Goal: Task Accomplishment & Management: Use online tool/utility

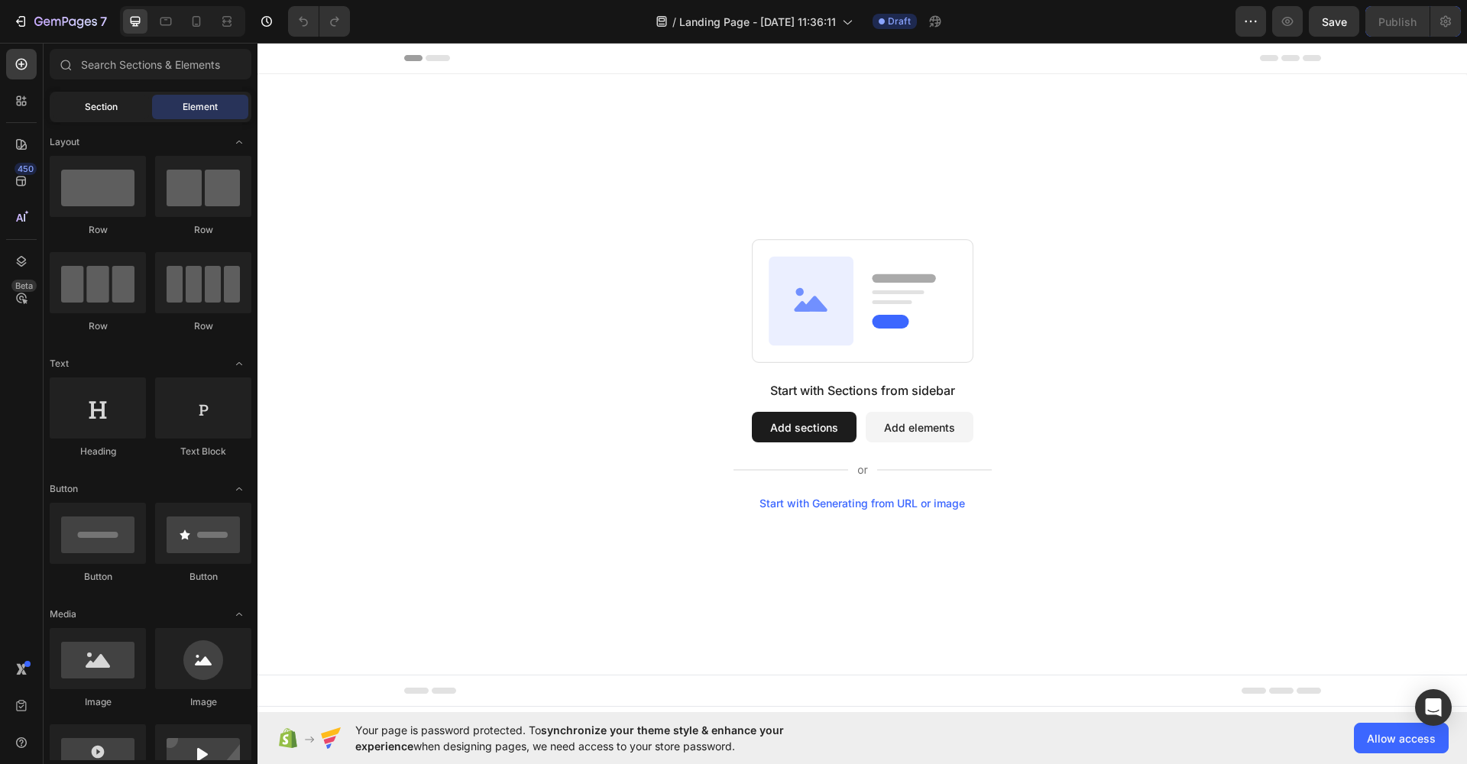
click at [99, 105] on span "Section" at bounding box center [101, 107] width 33 height 14
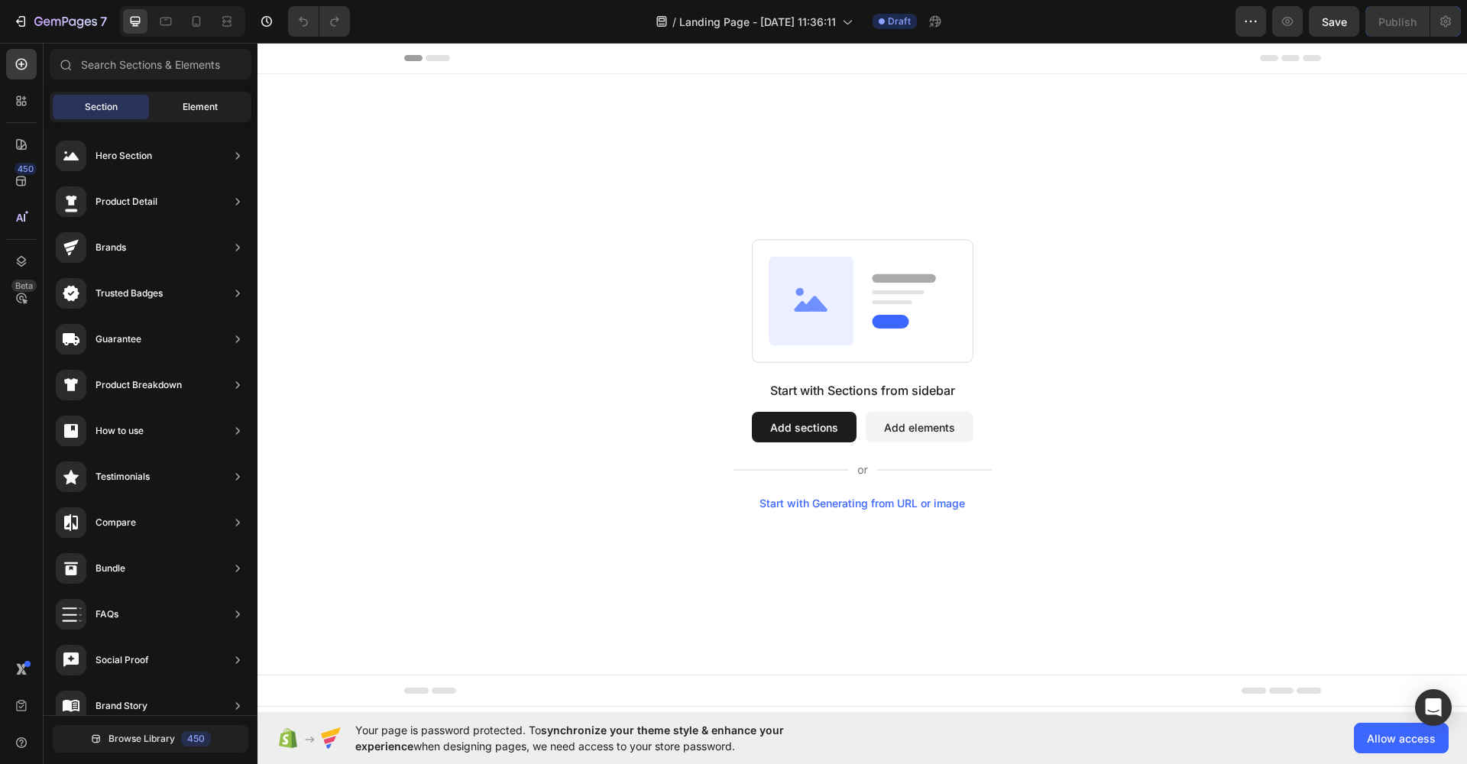
click at [183, 112] on span "Element" at bounding box center [200, 107] width 35 height 14
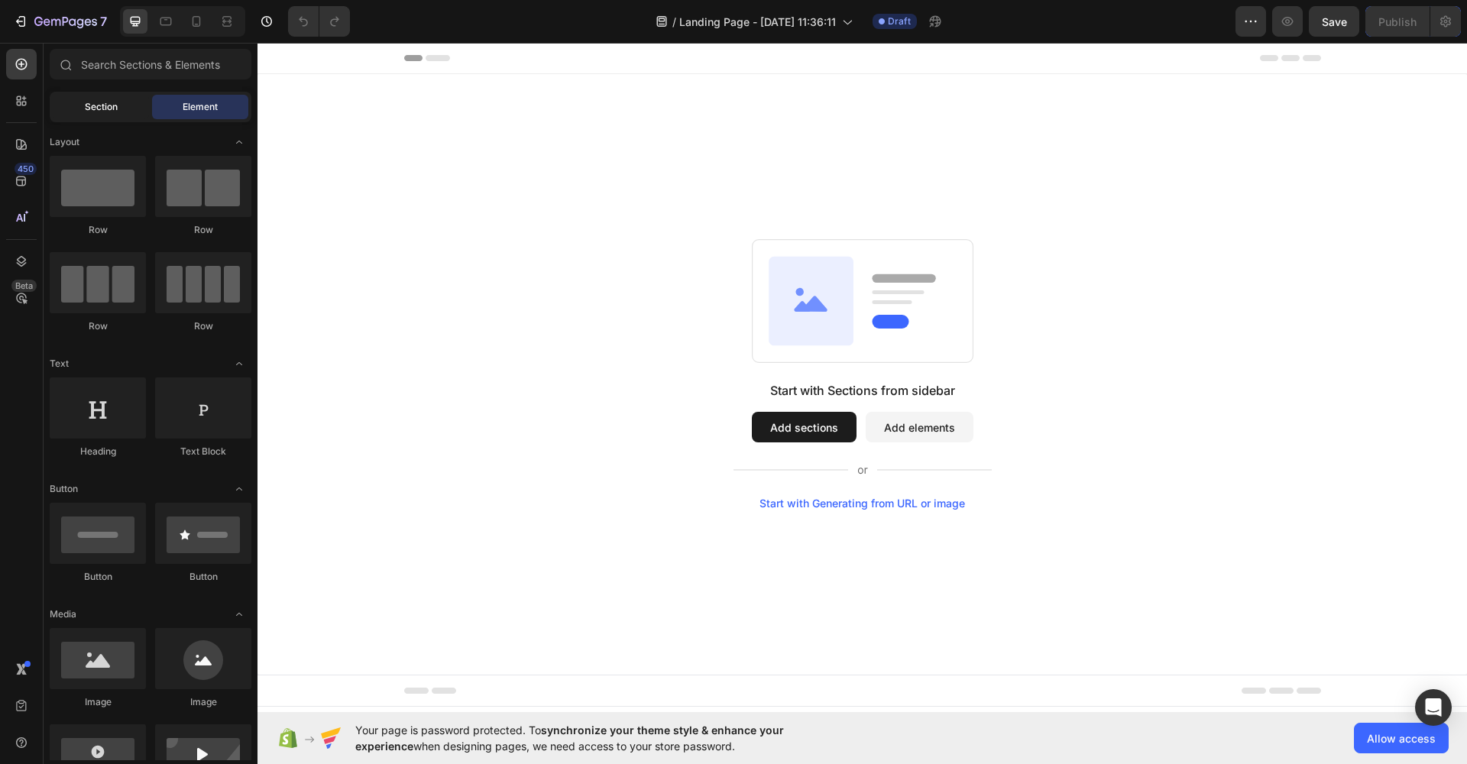
click at [120, 107] on div "Section" at bounding box center [101, 107] width 96 height 24
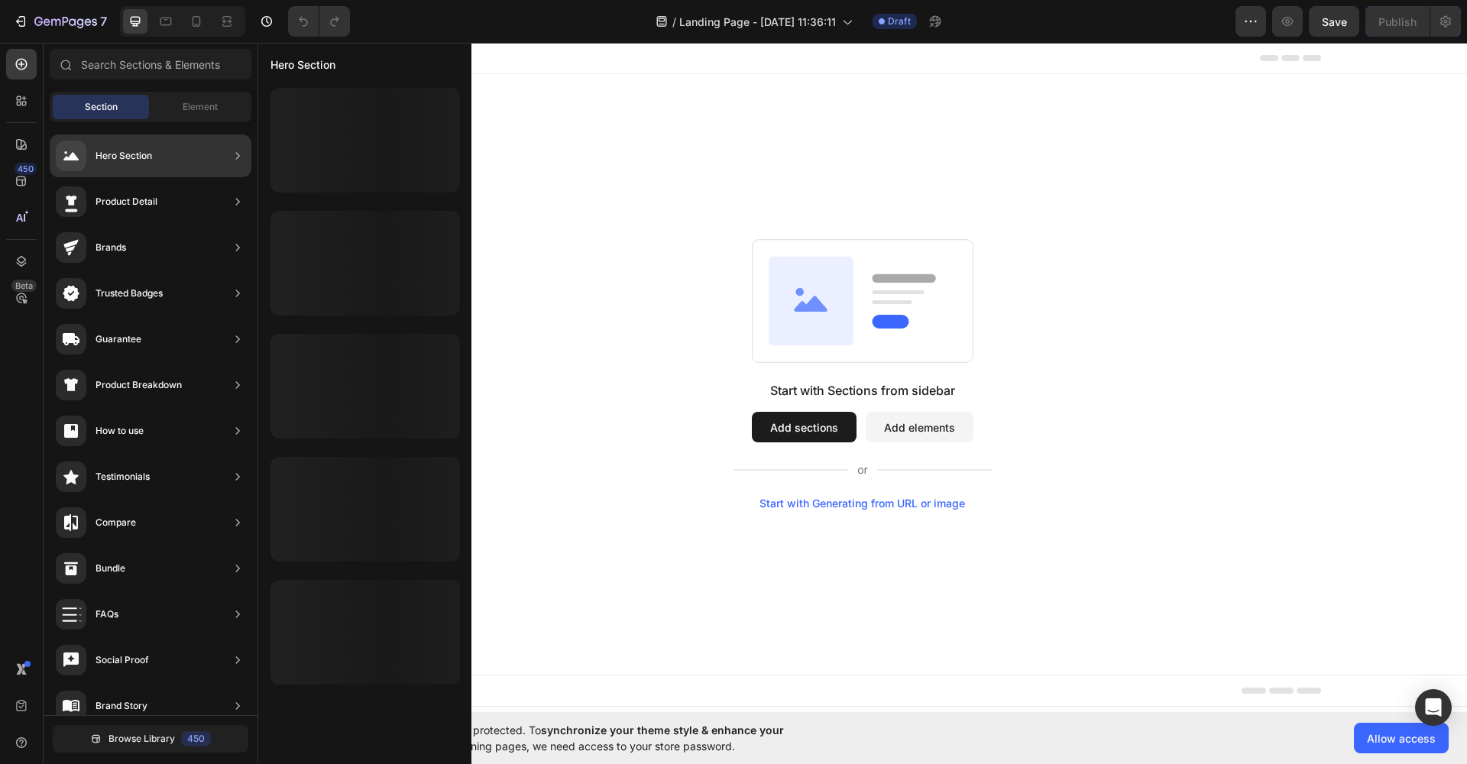
click at [112, 146] on div "Hero Section" at bounding box center [104, 156] width 96 height 31
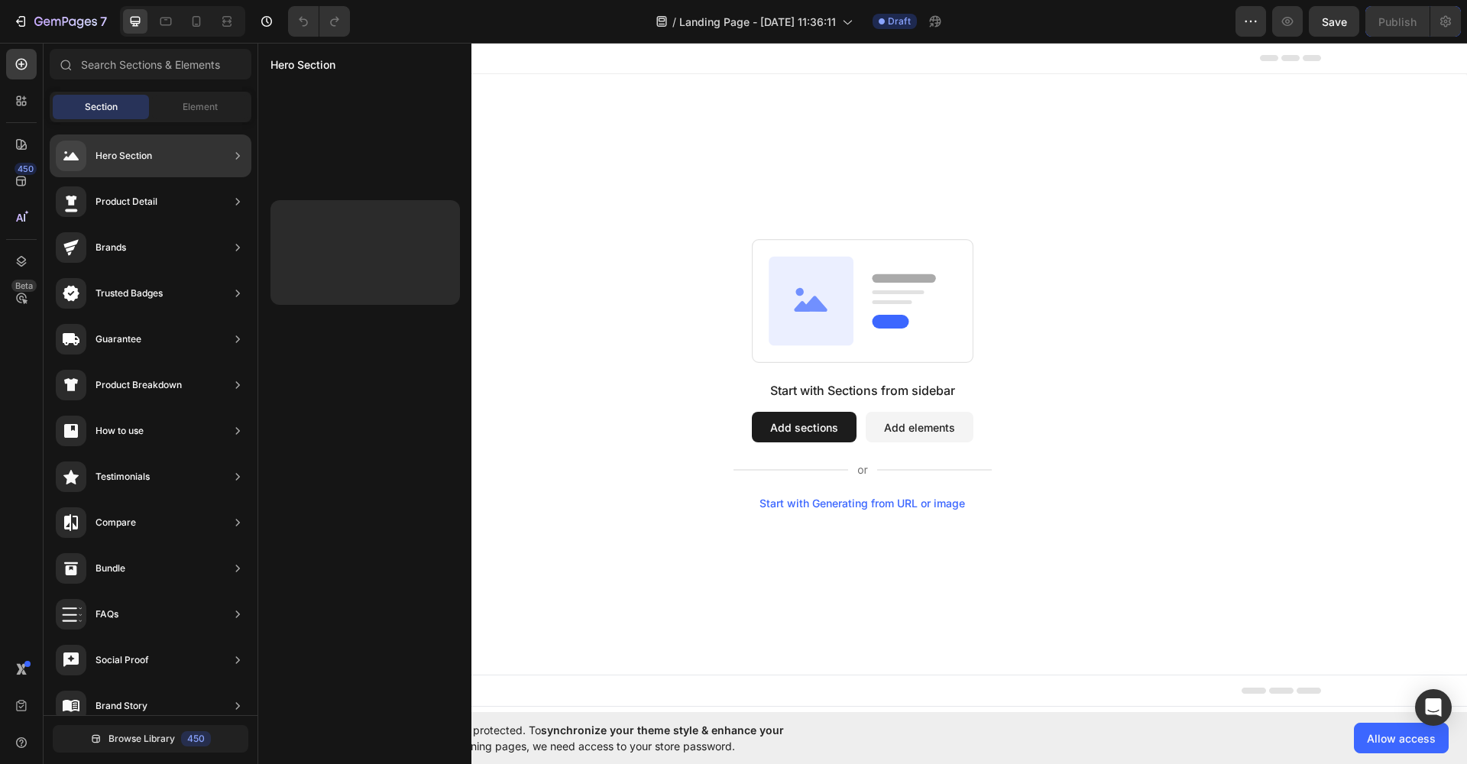
scroll to position [2407, 0]
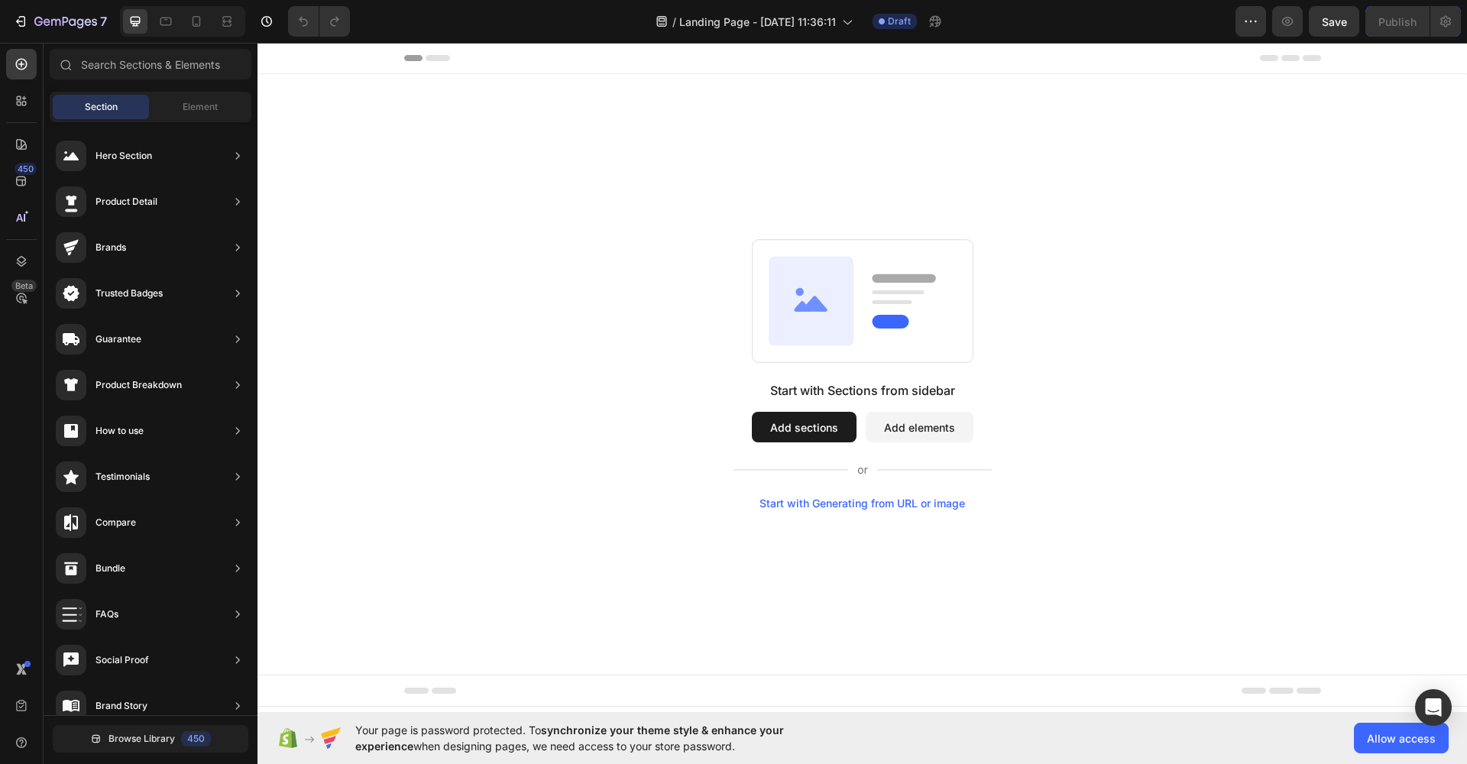
click at [810, 435] on button "Add sections" at bounding box center [804, 427] width 105 height 31
click at [798, 419] on button "Add sections" at bounding box center [804, 427] width 105 height 31
click at [795, 416] on button "Add sections" at bounding box center [804, 427] width 105 height 31
click at [902, 420] on button "Add elements" at bounding box center [920, 427] width 108 height 31
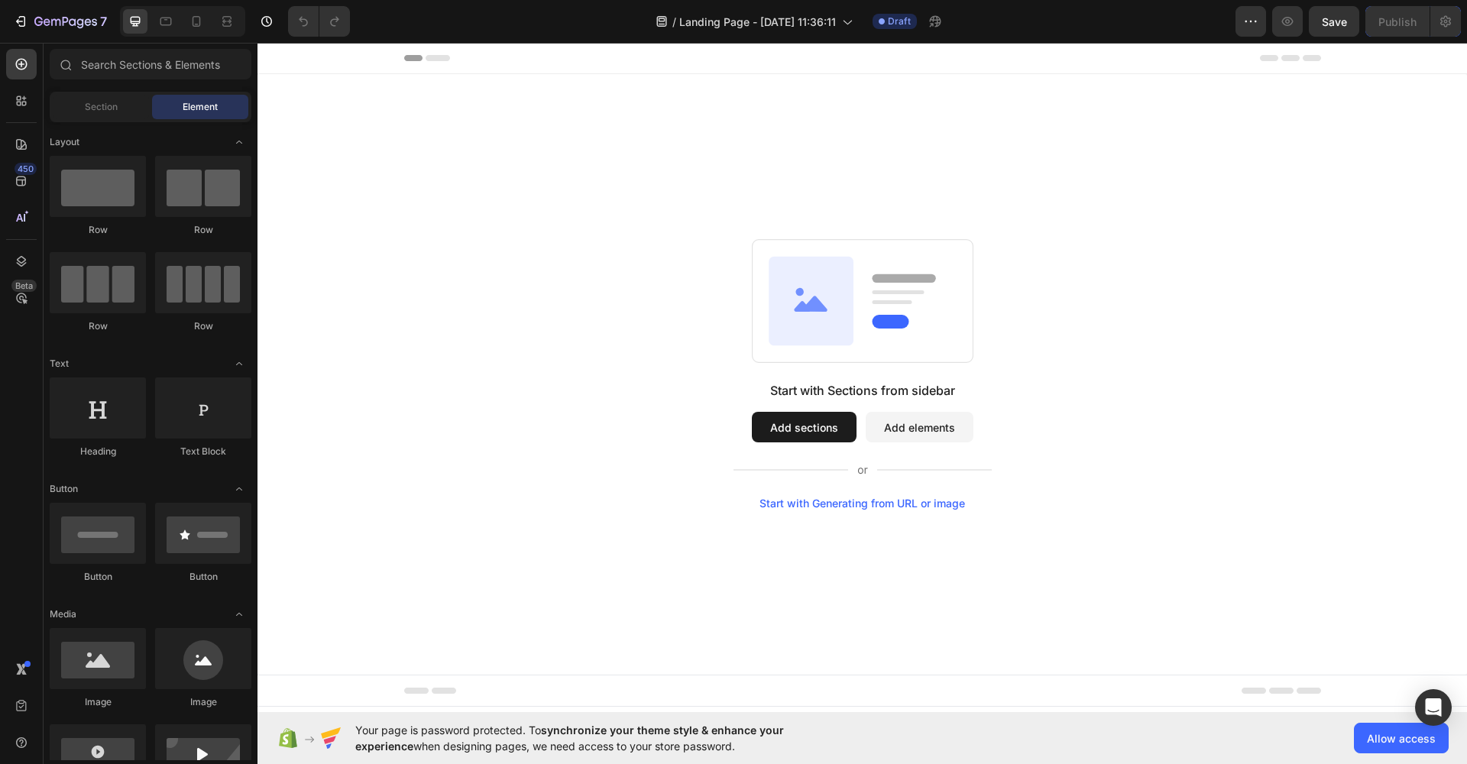
drag, startPoint x: 809, startPoint y: 429, endPoint x: 778, endPoint y: 416, distance: 33.9
click at [810, 431] on button "Add sections" at bounding box center [804, 427] width 105 height 31
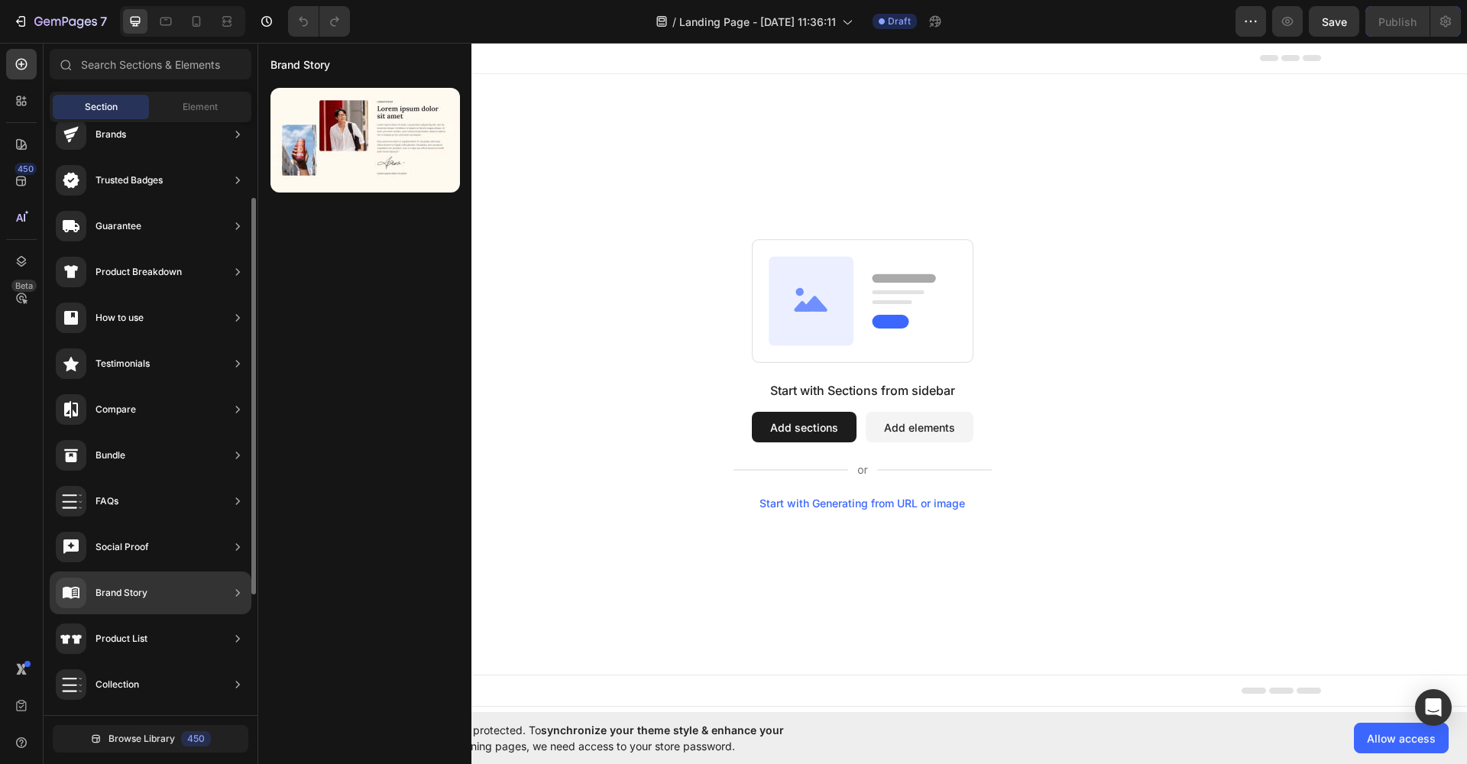
scroll to position [0, 0]
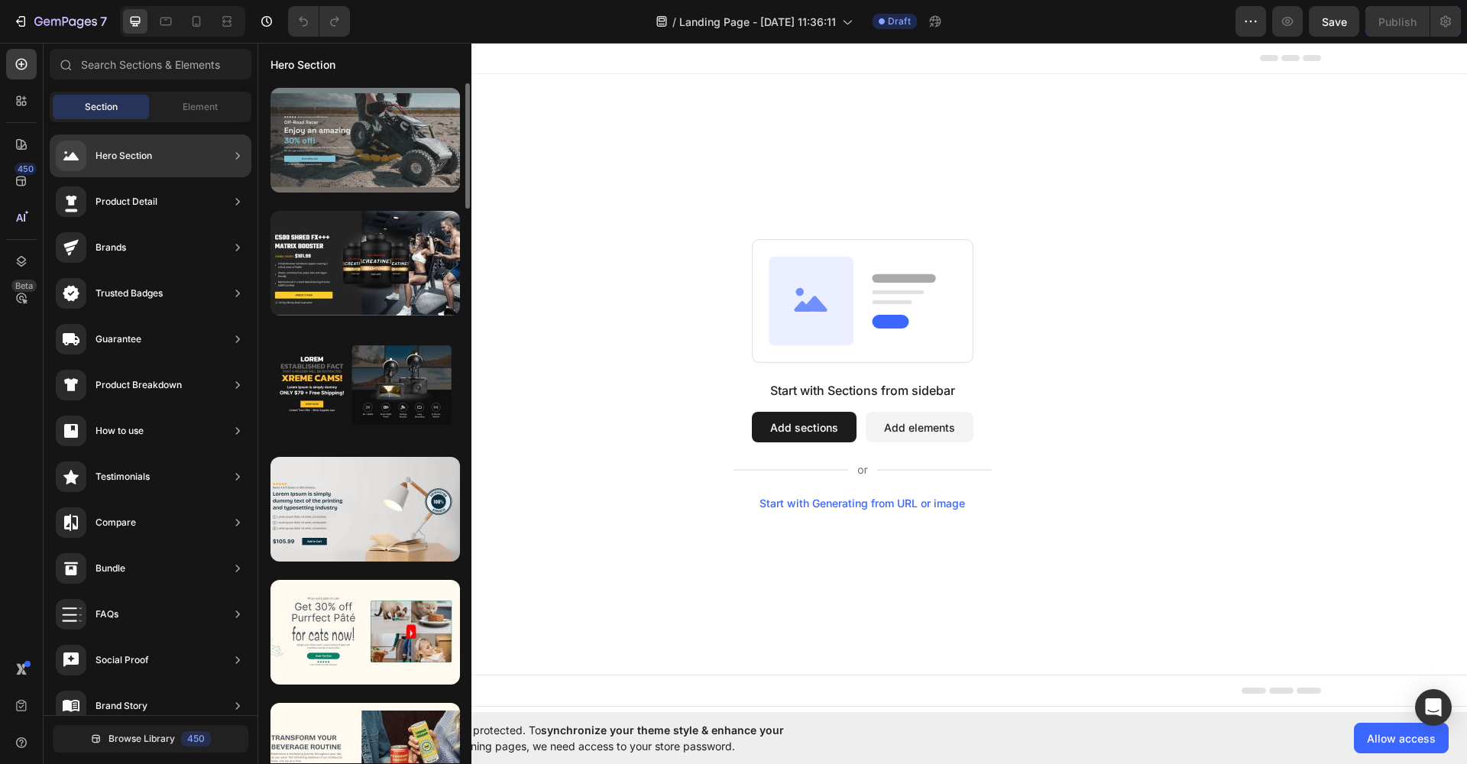
click at [365, 156] on div at bounding box center [366, 140] width 190 height 105
click at [381, 173] on div at bounding box center [366, 140] width 190 height 105
click at [379, 190] on div at bounding box center [366, 140] width 190 height 105
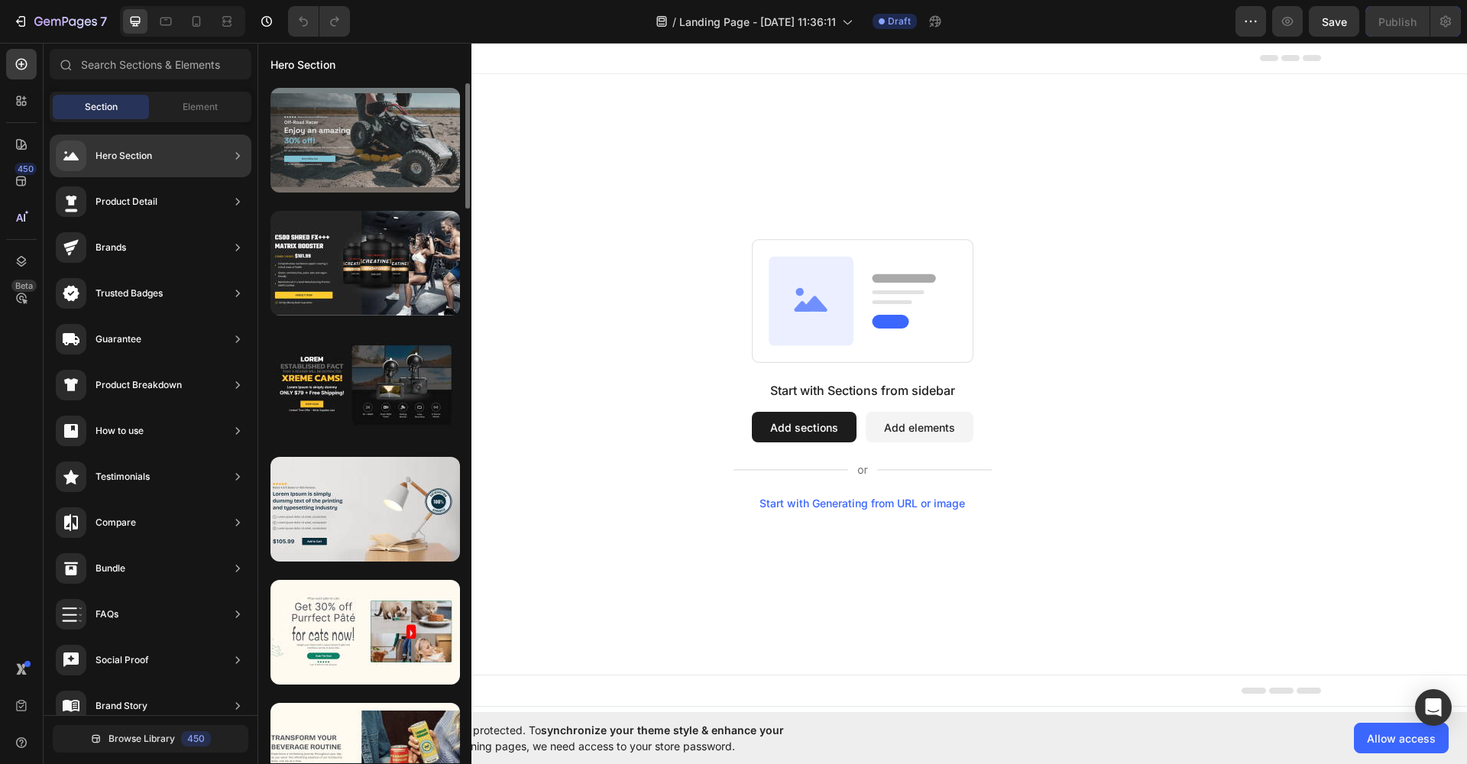
click at [361, 168] on div at bounding box center [366, 140] width 190 height 105
click at [360, 165] on div at bounding box center [366, 140] width 190 height 105
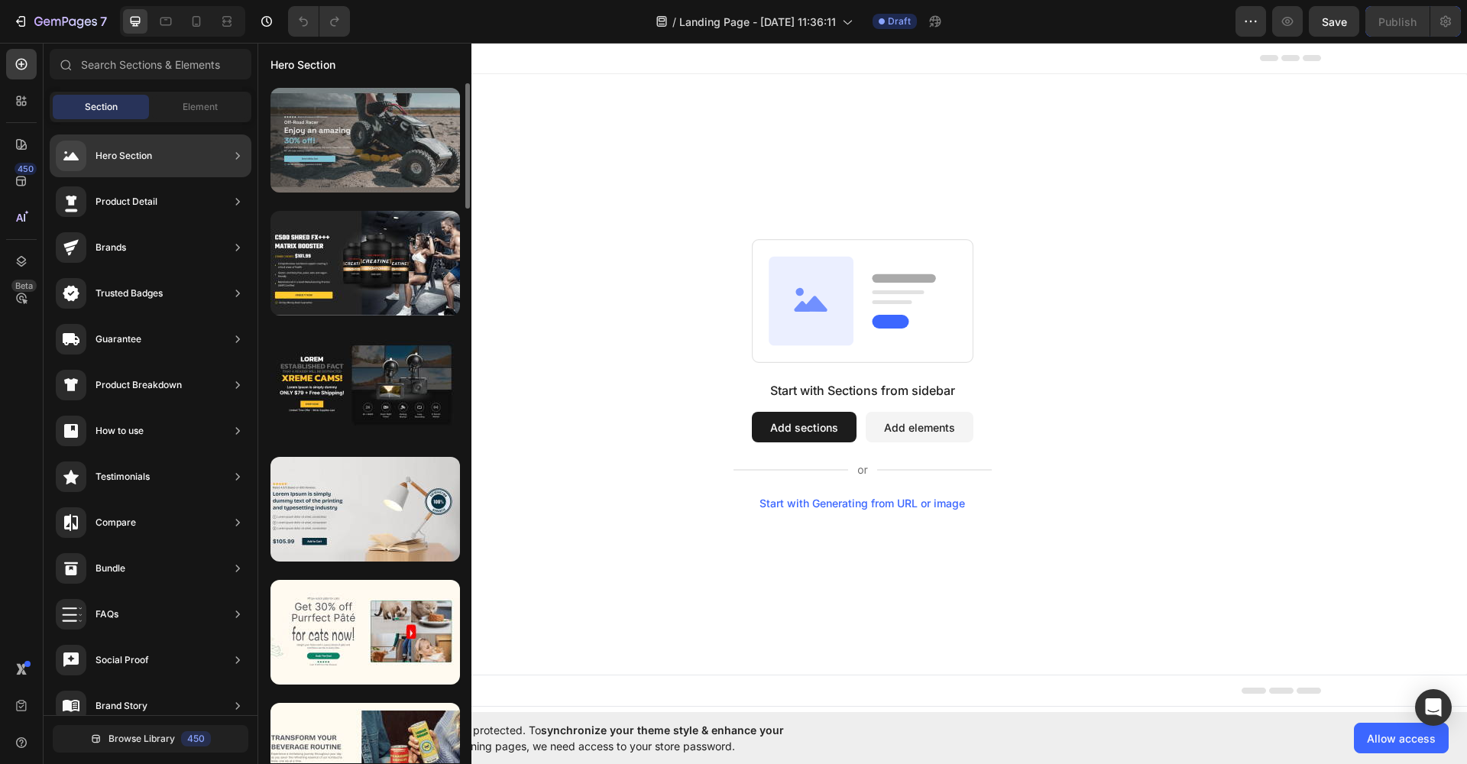
drag, startPoint x: 351, startPoint y: 152, endPoint x: 357, endPoint y: 160, distance: 10.4
click at [351, 153] on div at bounding box center [366, 140] width 190 height 105
drag, startPoint x: 357, startPoint y: 160, endPoint x: 357, endPoint y: 150, distance: 10.7
click at [365, 156] on div at bounding box center [366, 140] width 190 height 105
click at [355, 152] on div at bounding box center [366, 140] width 190 height 105
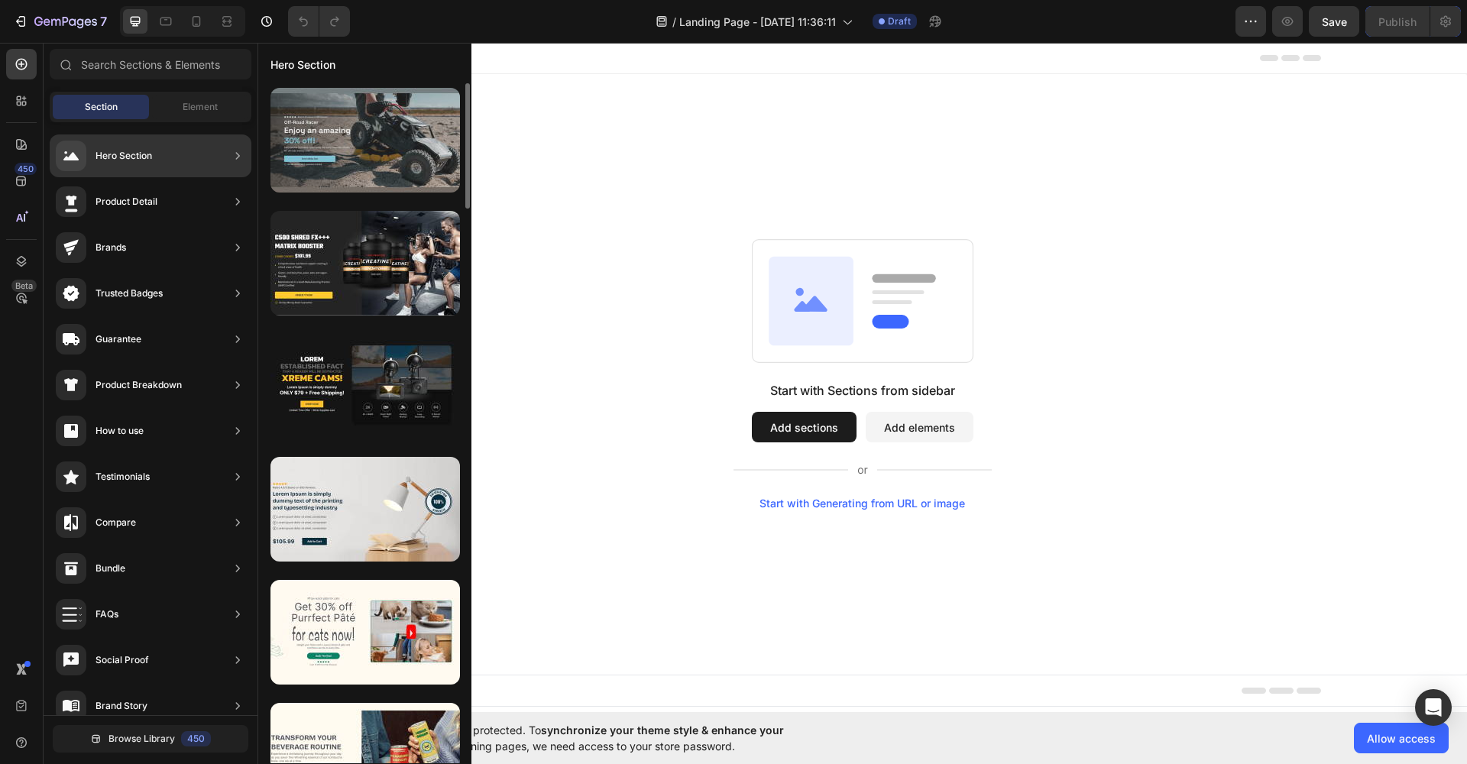
click at [353, 154] on div at bounding box center [366, 140] width 190 height 105
click at [353, 147] on div at bounding box center [366, 140] width 190 height 105
click at [354, 145] on div at bounding box center [366, 140] width 190 height 105
drag, startPoint x: 354, startPoint y: 144, endPoint x: 364, endPoint y: 130, distance: 17.6
click at [354, 143] on div at bounding box center [366, 140] width 190 height 105
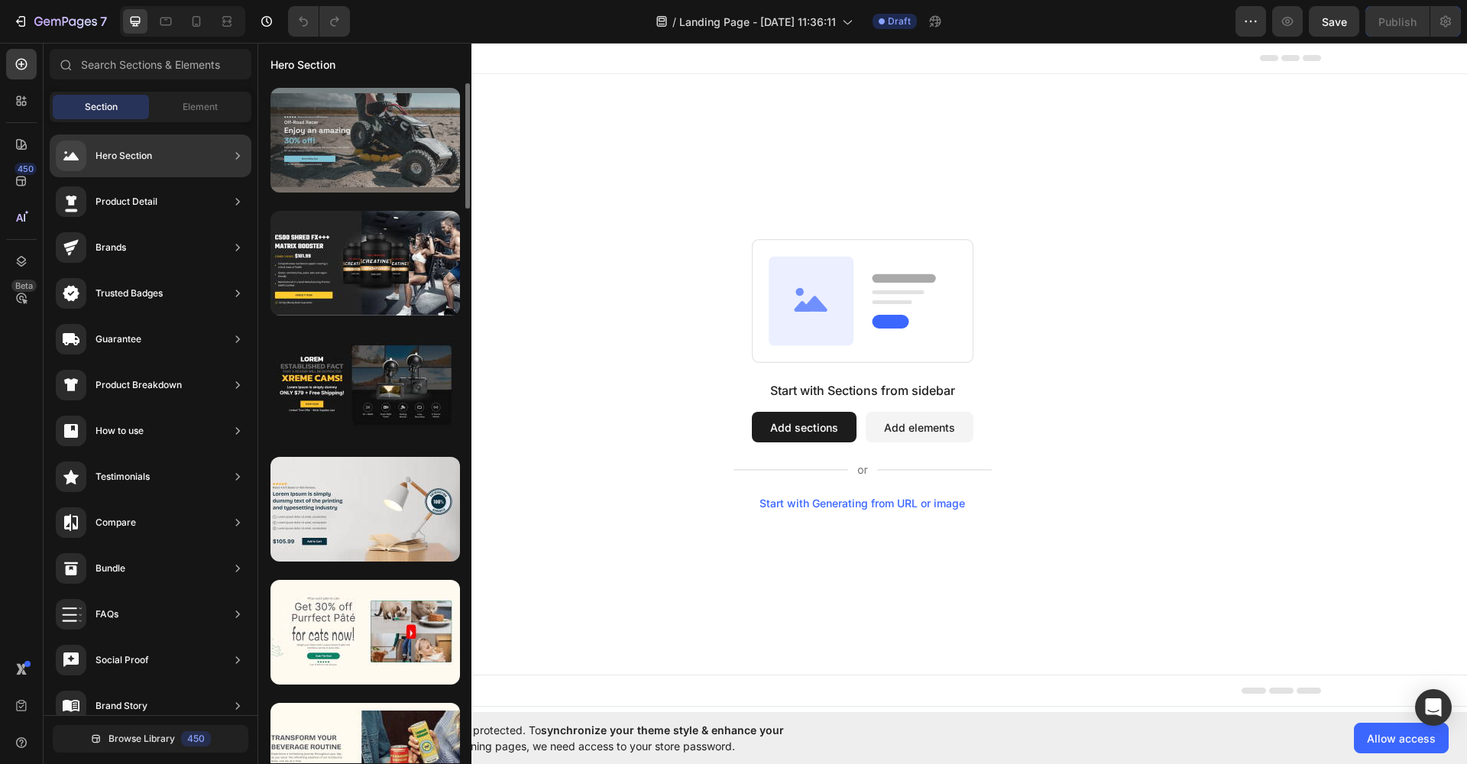
click at [363, 132] on div at bounding box center [366, 140] width 190 height 105
click at [365, 142] on div at bounding box center [366, 140] width 190 height 105
click at [372, 143] on div at bounding box center [366, 140] width 190 height 105
click at [374, 142] on div at bounding box center [366, 140] width 190 height 105
click at [377, 138] on div at bounding box center [366, 140] width 190 height 105
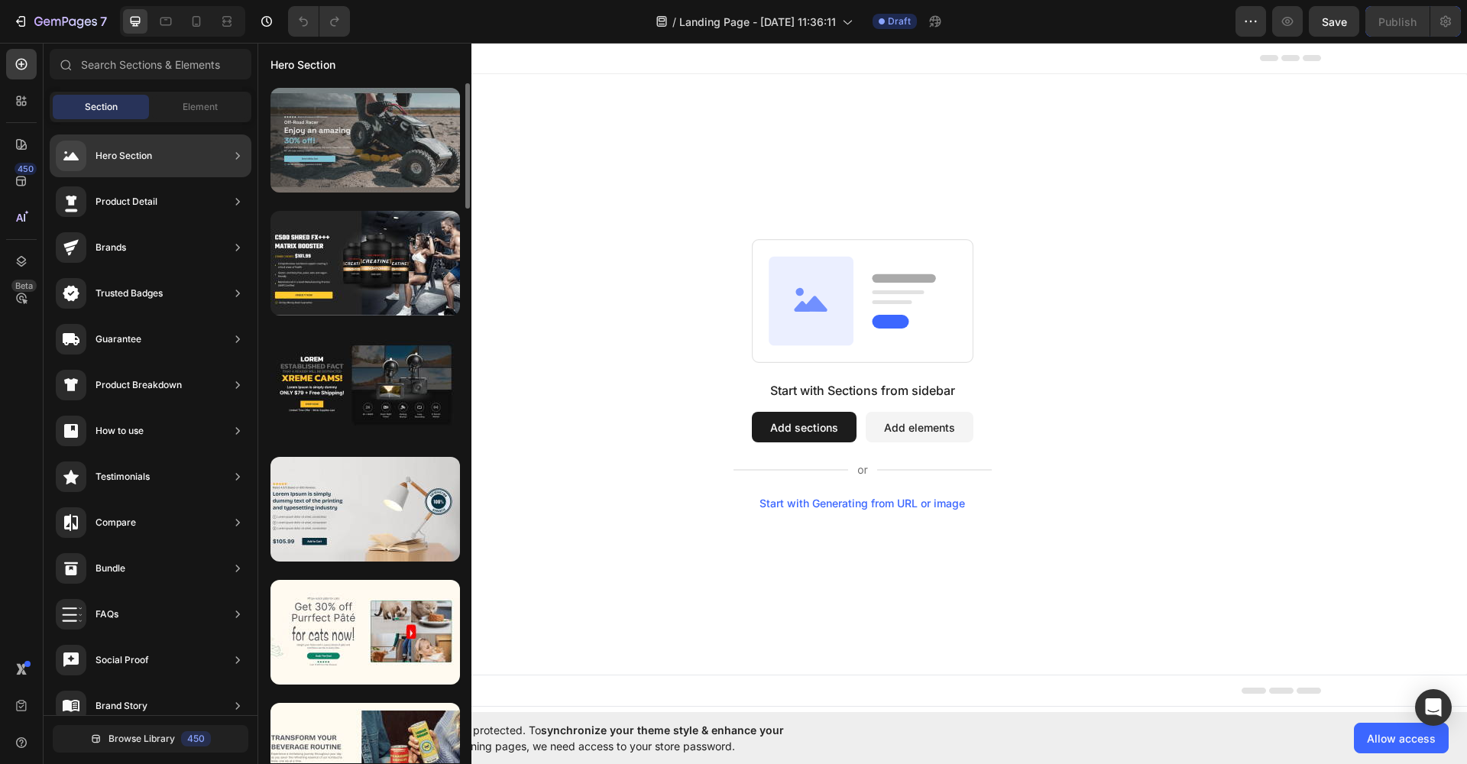
click at [381, 135] on div at bounding box center [366, 140] width 190 height 105
click at [383, 137] on div at bounding box center [366, 140] width 190 height 105
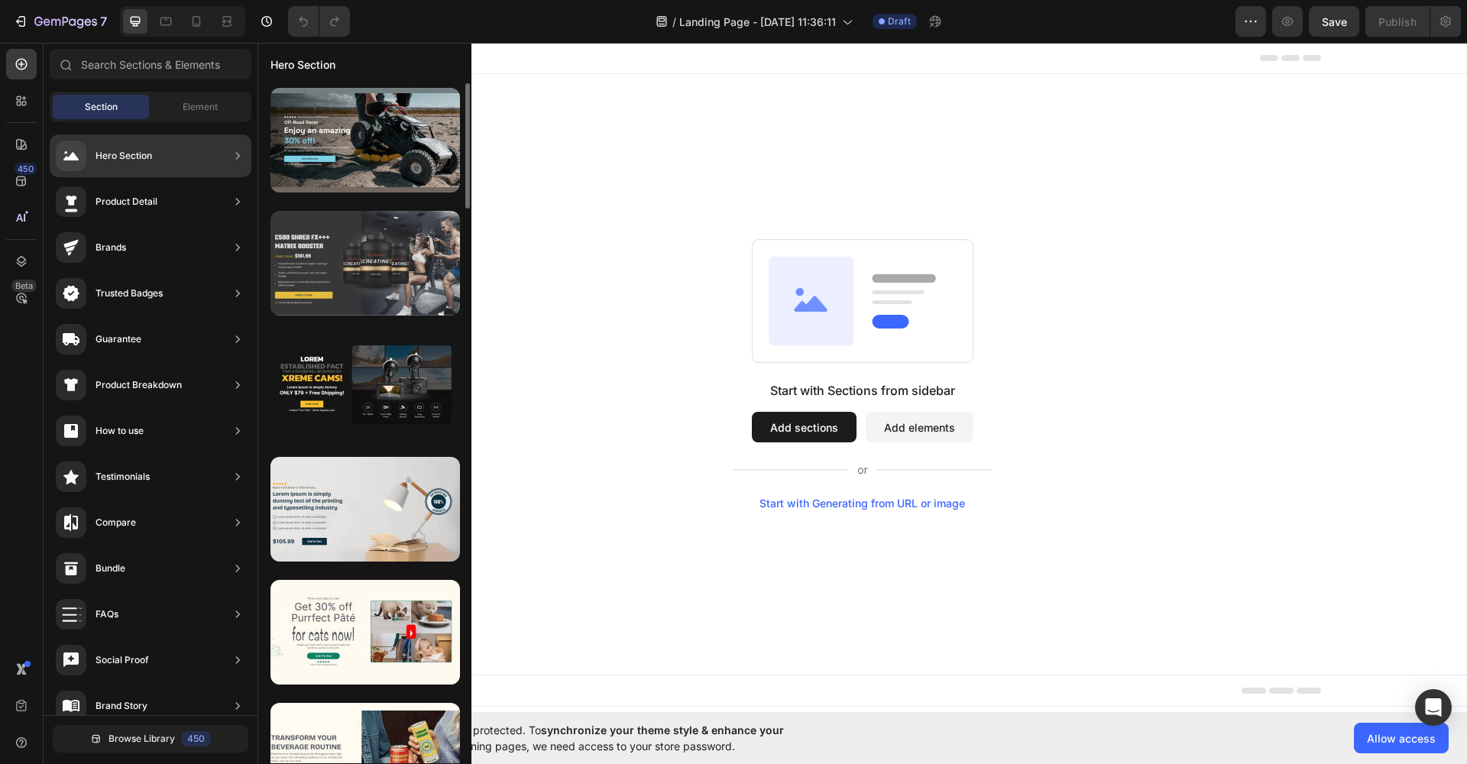
drag, startPoint x: 384, startPoint y: 132, endPoint x: 323, endPoint y: 234, distance: 118.2
click at [376, 147] on div at bounding box center [366, 140] width 190 height 105
click at [341, 284] on div at bounding box center [366, 263] width 190 height 105
click at [342, 285] on div at bounding box center [366, 263] width 190 height 105
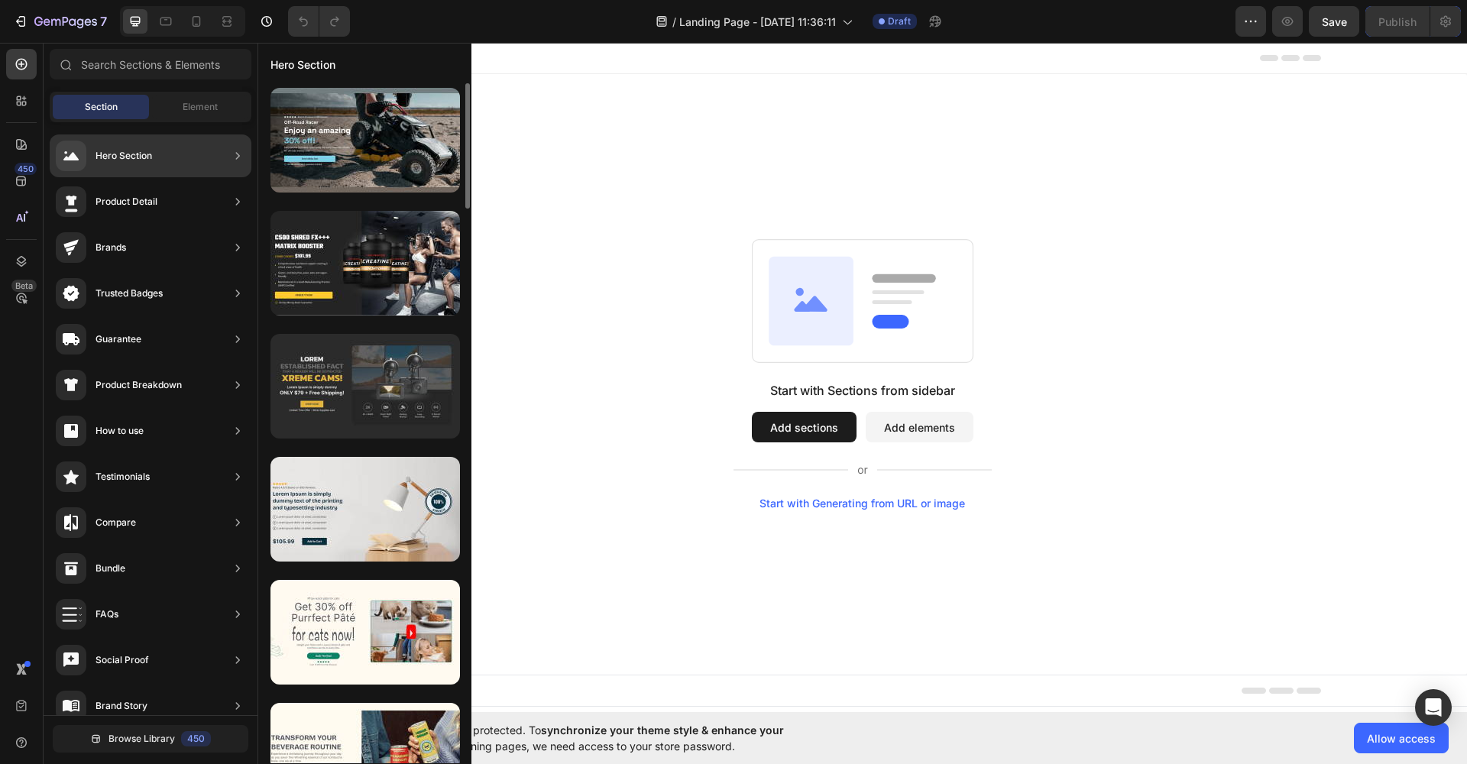
click at [346, 378] on div at bounding box center [366, 386] width 190 height 105
click at [351, 385] on div at bounding box center [366, 386] width 190 height 105
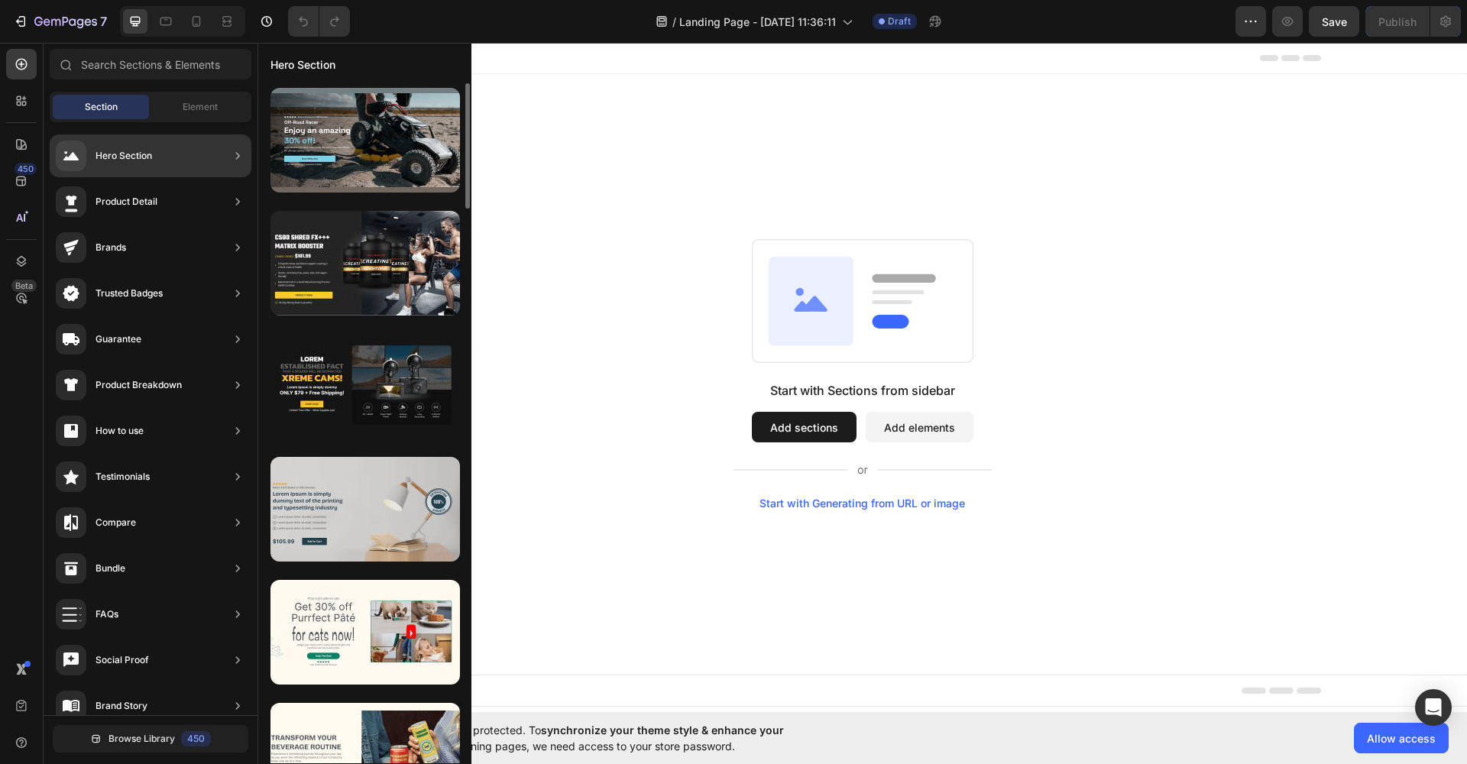
drag, startPoint x: 371, startPoint y: 479, endPoint x: 372, endPoint y: 501, distance: 22.2
click at [378, 515] on img at bounding box center [366, 509] width 190 height 105
drag, startPoint x: 378, startPoint y: 514, endPoint x: 373, endPoint y: 496, distance: 18.2
click at [378, 514] on img at bounding box center [366, 509] width 190 height 105
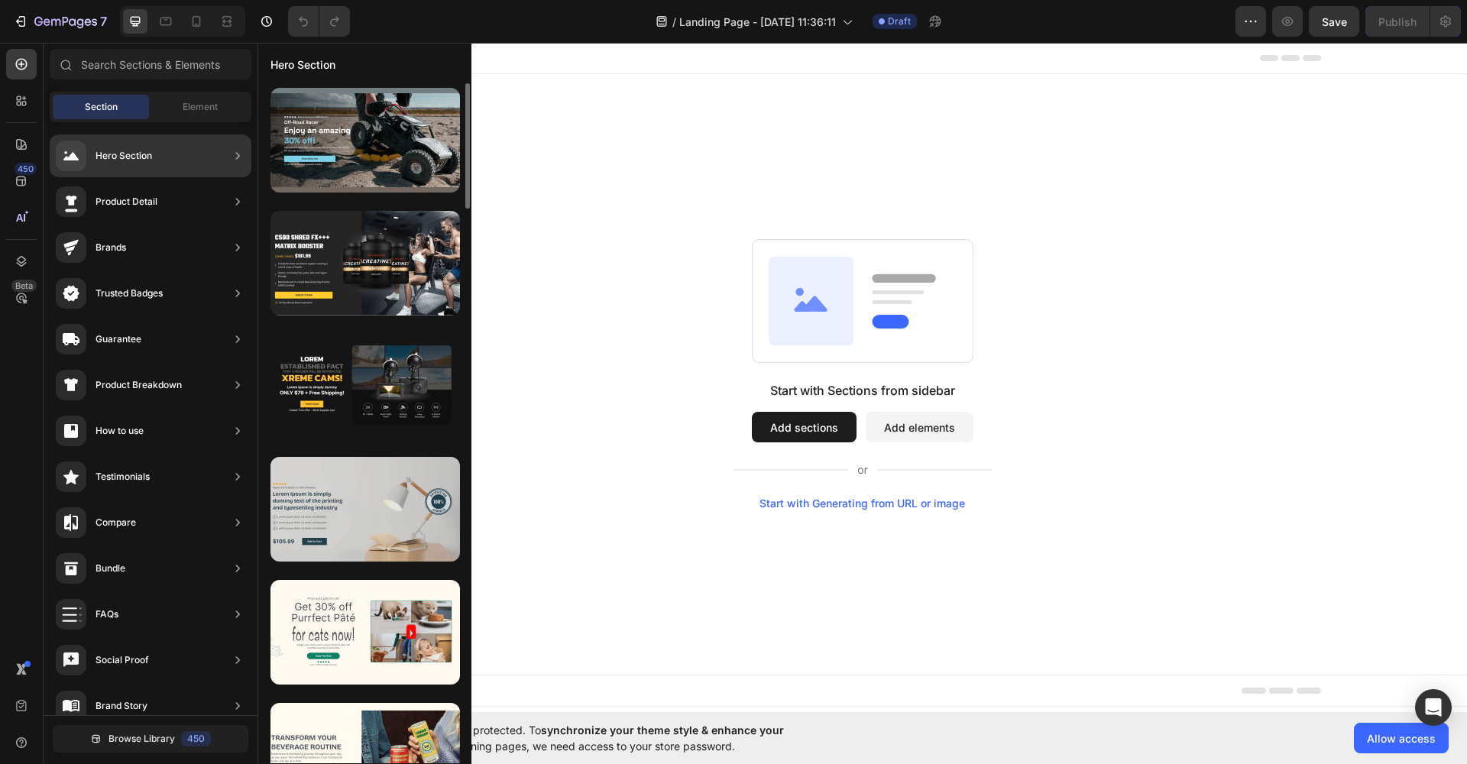
click at [351, 491] on img at bounding box center [366, 509] width 190 height 105
drag, startPoint x: 352, startPoint y: 488, endPoint x: 353, endPoint y: 509, distance: 20.7
click at [353, 509] on img at bounding box center [366, 509] width 190 height 105
click at [354, 509] on img at bounding box center [366, 509] width 190 height 105
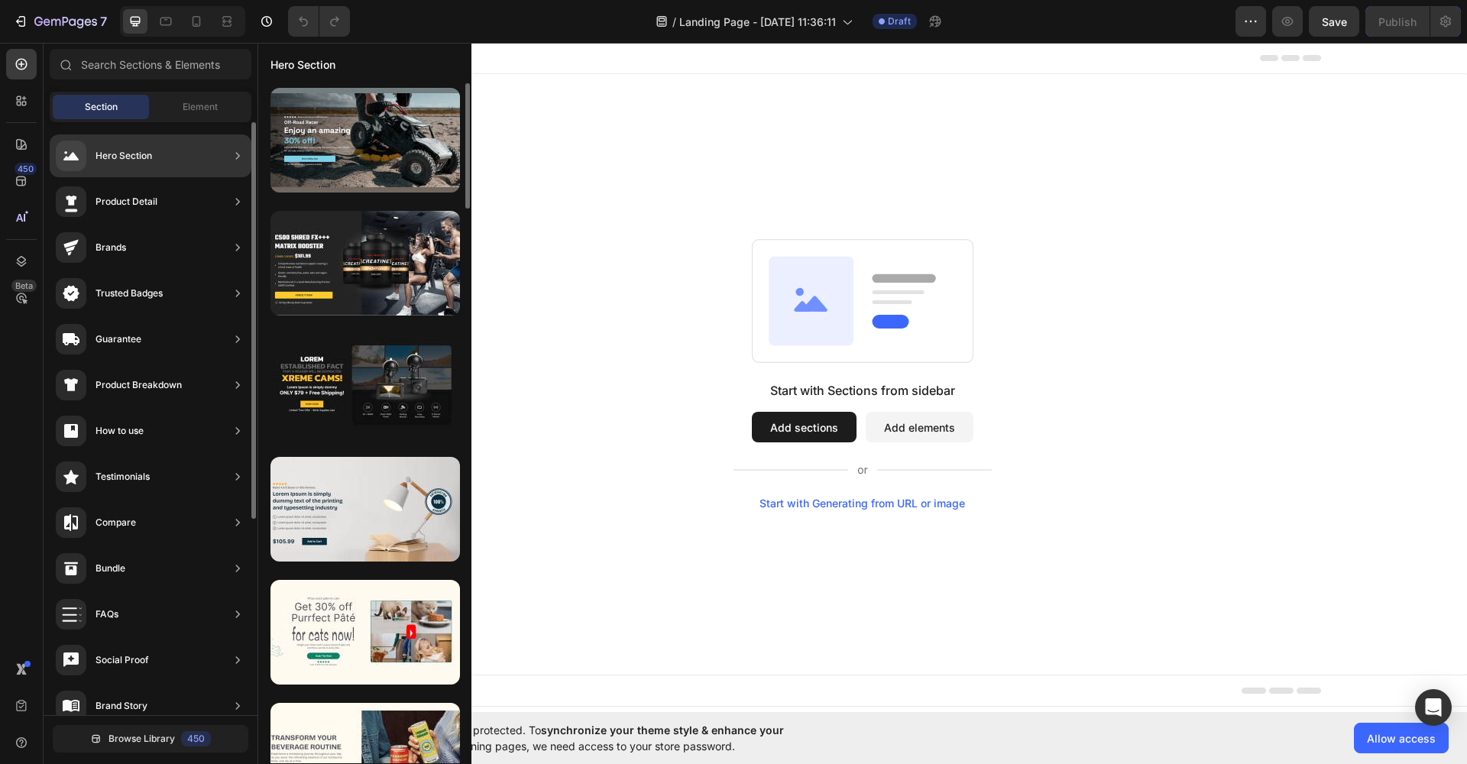
click at [117, 168] on div "Hero Section" at bounding box center [104, 156] width 96 height 31
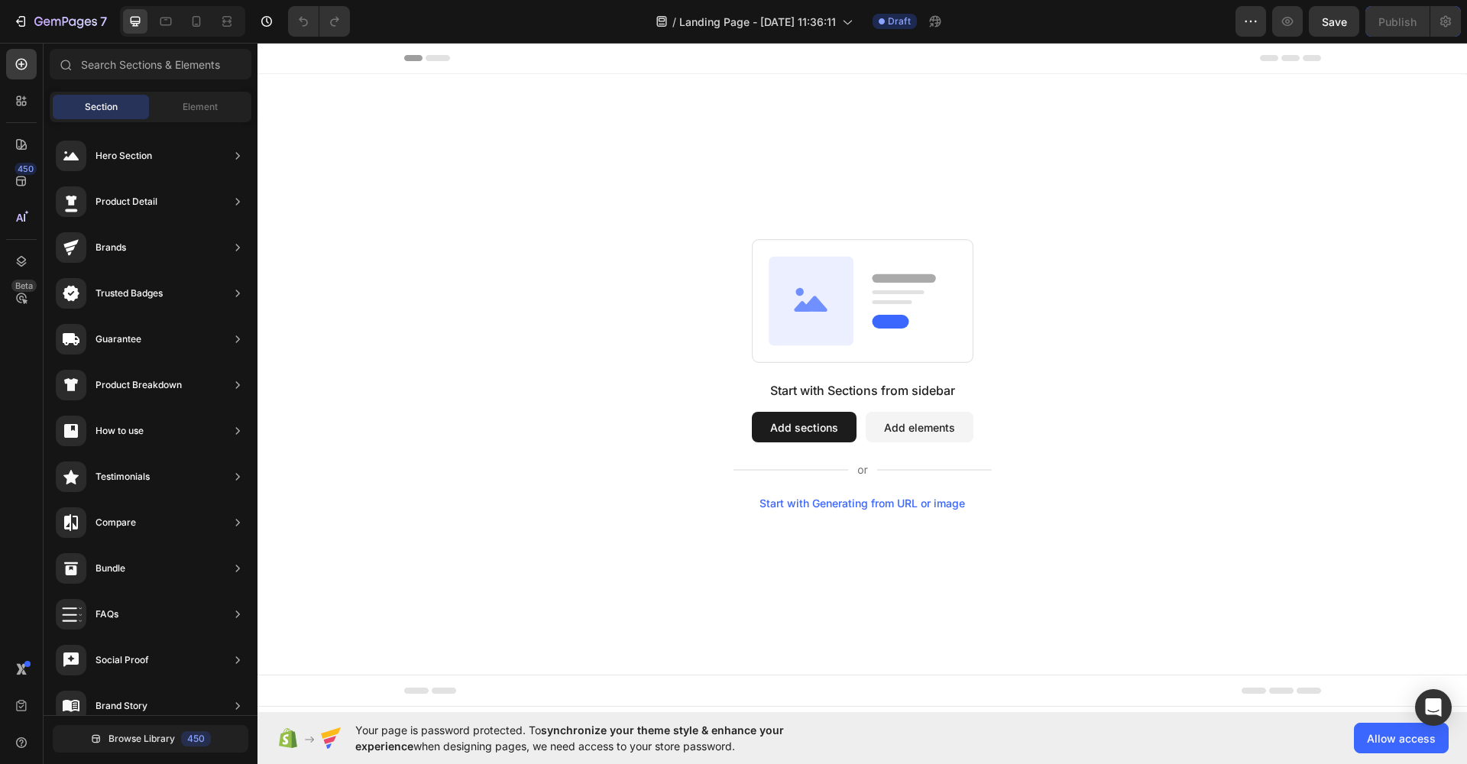
click at [310, 120] on div "Start with Sections from sidebar Add sections Add elements Start with Generatin…" at bounding box center [863, 374] width 1210 height 601
